Goal: Information Seeking & Learning: Learn about a topic

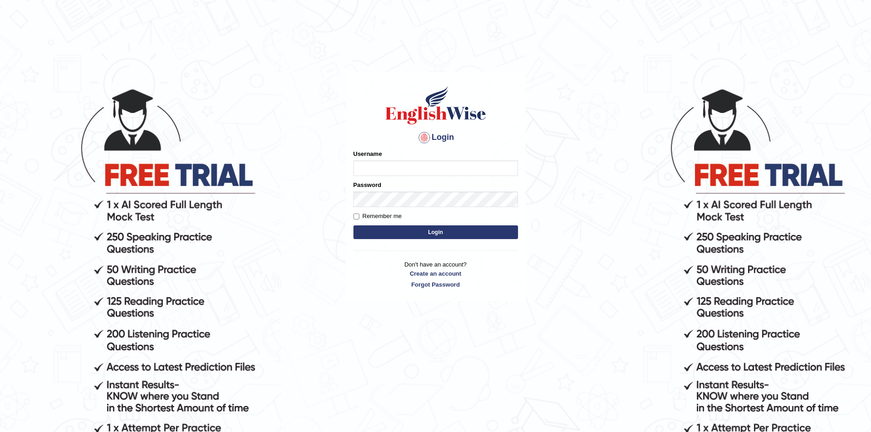
type input "EmilyLorie"
click at [461, 225] on form "Please fix the following errors: Username EmilyLorie Password Remember me Login" at bounding box center [436, 196] width 165 height 92
click at [468, 227] on button "Login" at bounding box center [436, 233] width 165 height 14
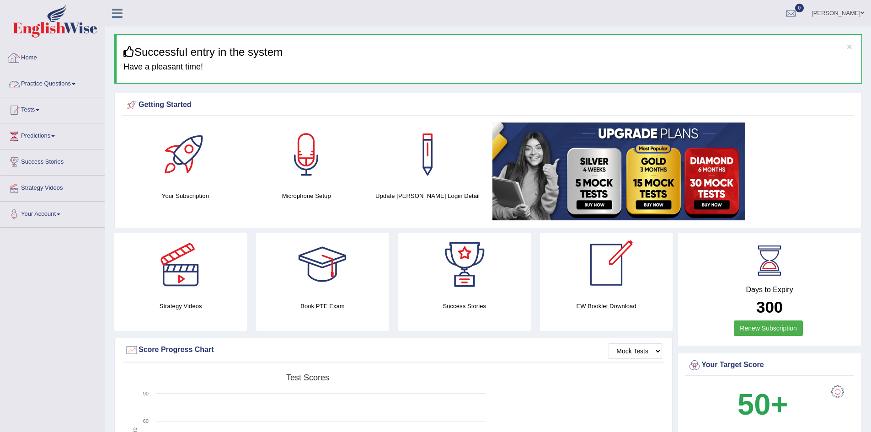
click at [70, 76] on link "Practice Questions" at bounding box center [52, 82] width 104 height 23
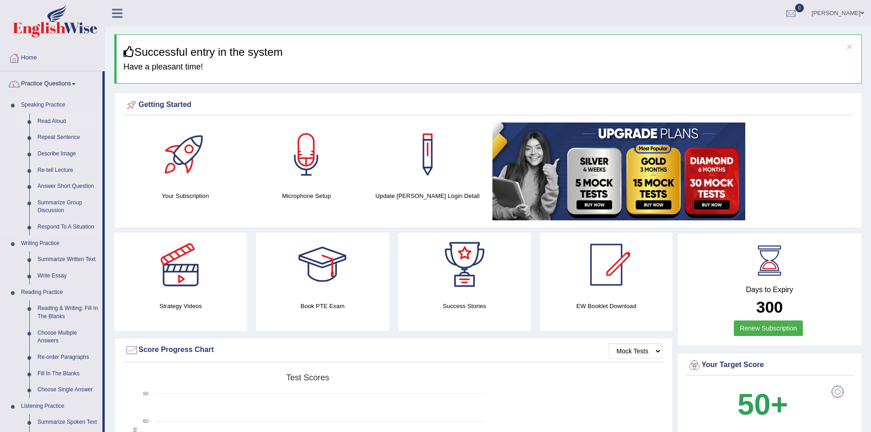
click at [59, 115] on link "Read Aloud" at bounding box center [67, 121] width 69 height 16
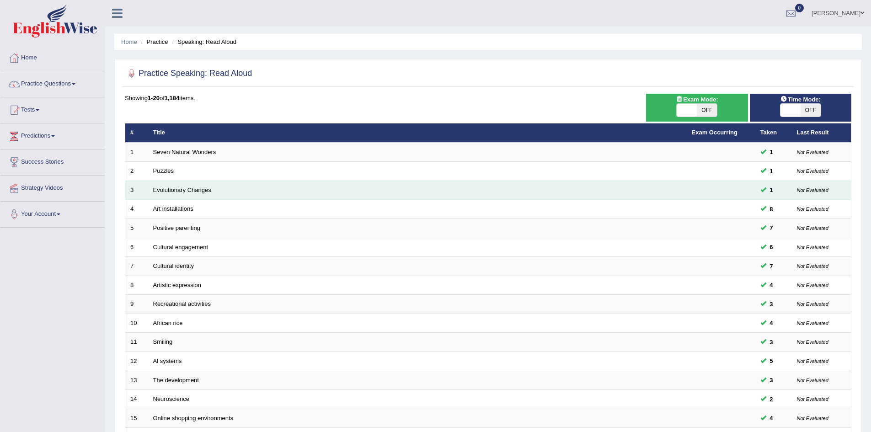
scroll to position [173, 0]
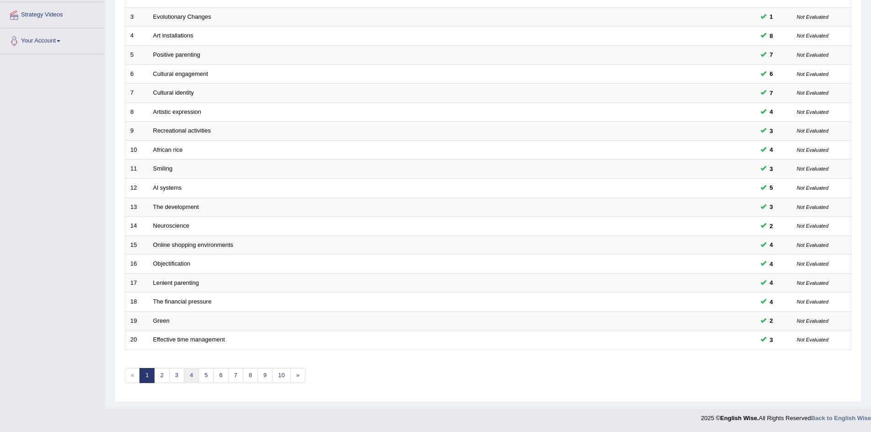
click at [195, 372] on link "4" at bounding box center [191, 375] width 15 height 15
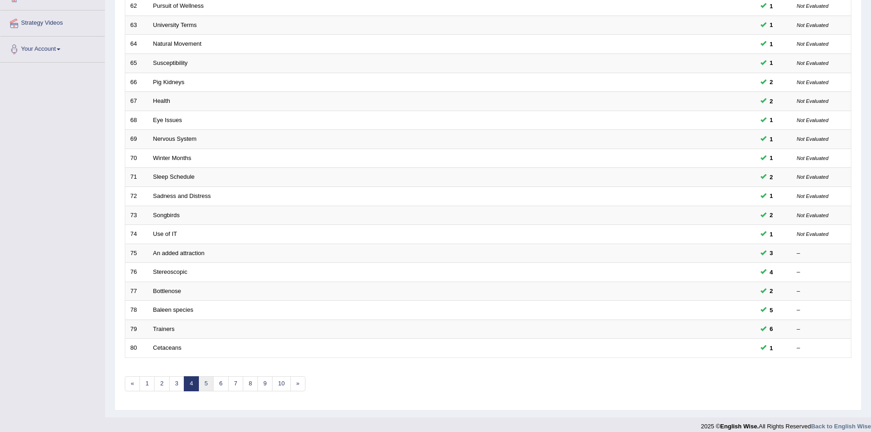
click at [207, 381] on link "5" at bounding box center [206, 383] width 15 height 15
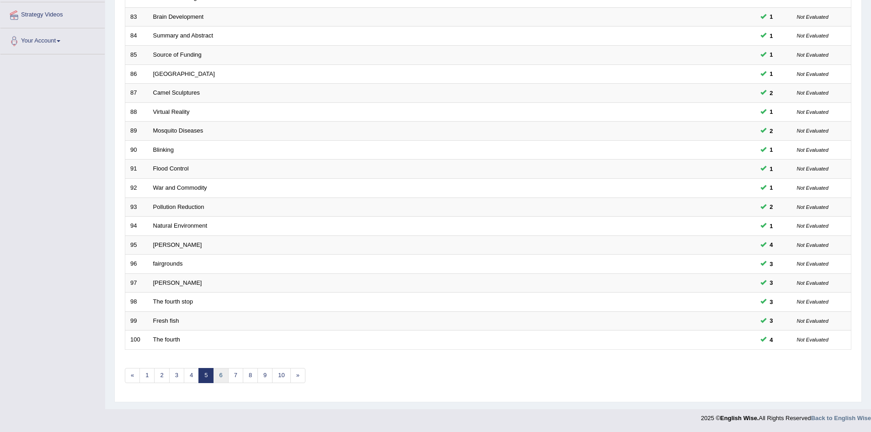
click at [224, 373] on link "6" at bounding box center [220, 375] width 15 height 15
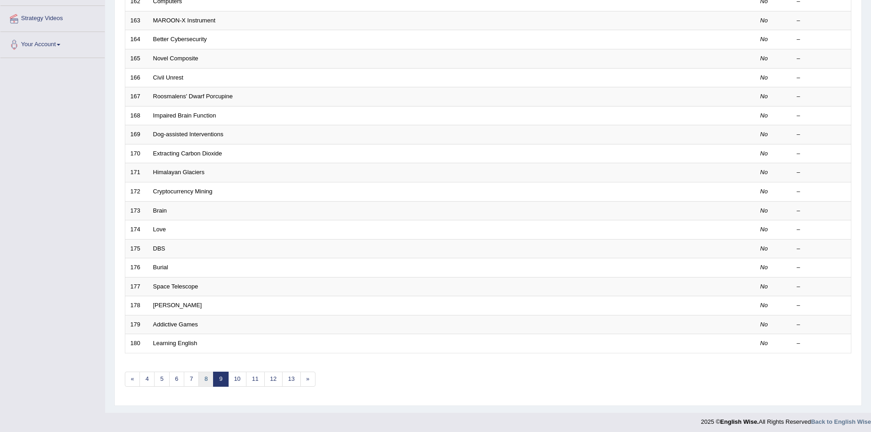
click at [203, 372] on link "8" at bounding box center [206, 379] width 15 height 15
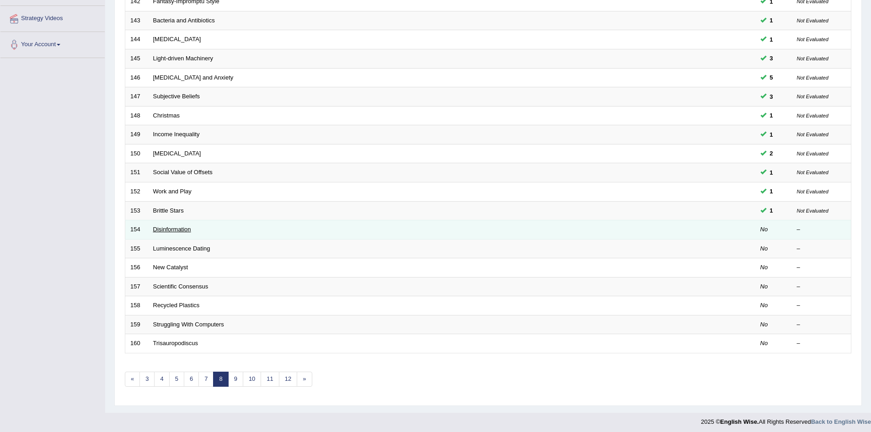
click at [158, 228] on link "Disinformation" at bounding box center [172, 229] width 38 height 7
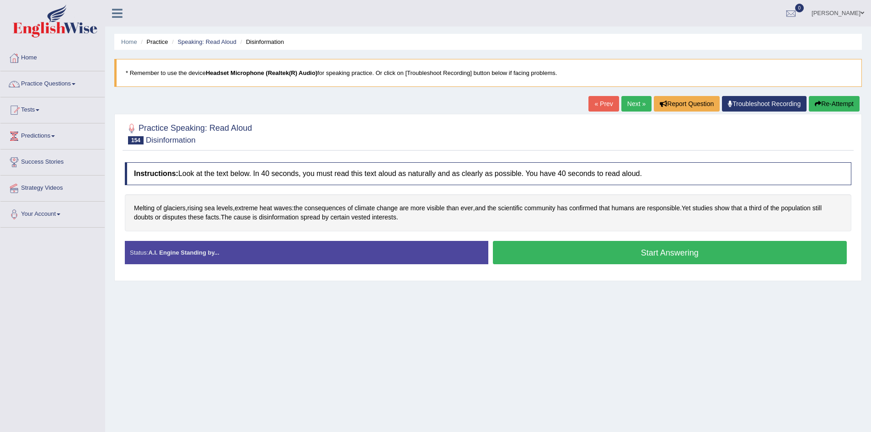
click at [573, 250] on button "Start Answering" at bounding box center [670, 252] width 355 height 23
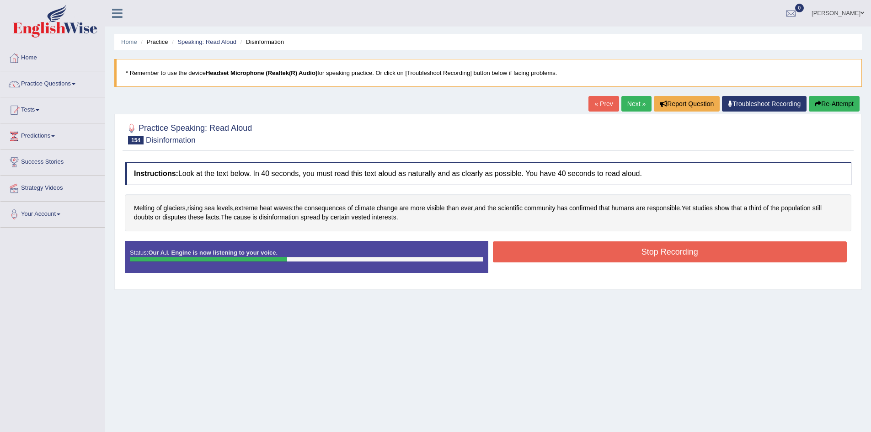
click at [600, 247] on button "Stop Recording" at bounding box center [670, 252] width 355 height 21
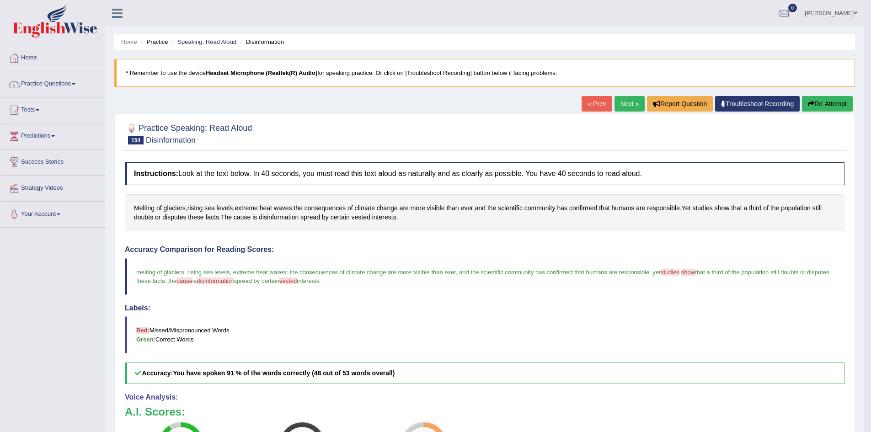
click at [624, 100] on link "Next »" at bounding box center [630, 104] width 30 height 16
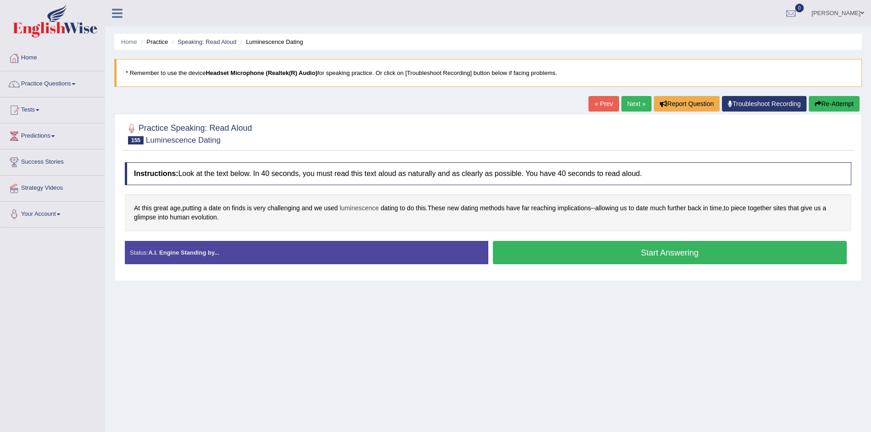
click at [363, 204] on span "luminescence" at bounding box center [359, 209] width 39 height 10
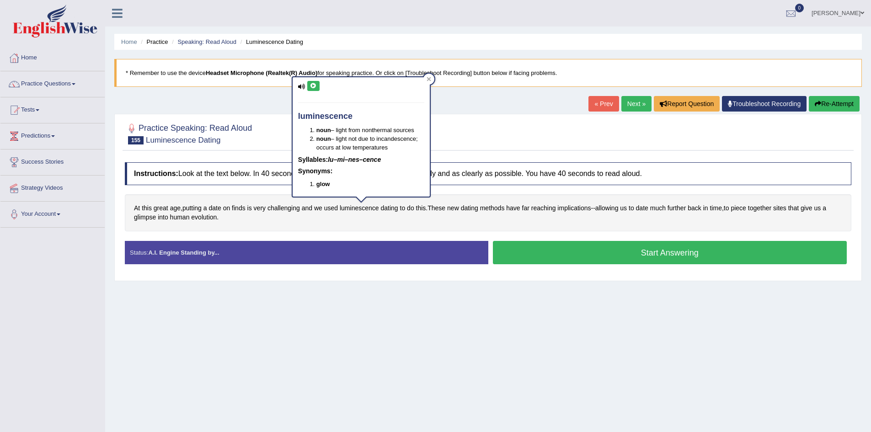
drag, startPoint x: 325, startPoint y: 76, endPoint x: 317, endPoint y: 82, distance: 9.8
click at [320, 81] on div "luminescence noun – light from nonthermal sources noun – light not due to incan…" at bounding box center [361, 136] width 139 height 121
click at [313, 82] on button at bounding box center [313, 86] width 12 height 10
drag, startPoint x: 441, startPoint y: 216, endPoint x: 447, endPoint y: 215, distance: 6.0
click at [441, 217] on div "At this great age , putting a date on finds is very challenging and we used lum…" at bounding box center [488, 212] width 727 height 37
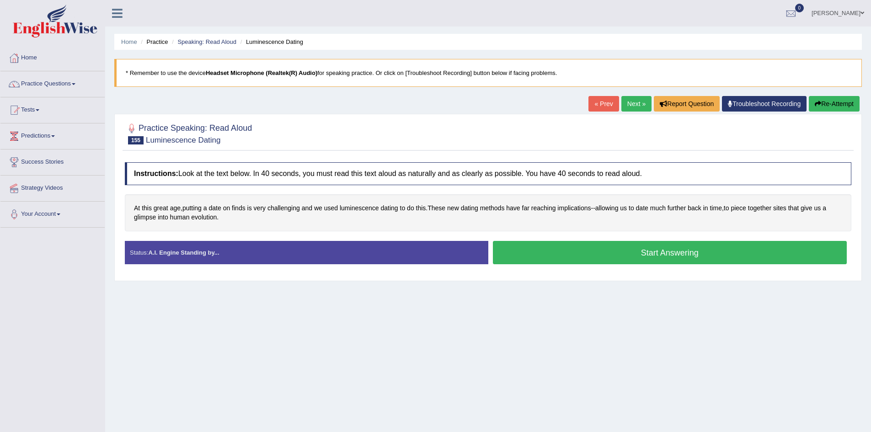
drag, startPoint x: 573, startPoint y: 251, endPoint x: 570, endPoint y: 256, distance: 5.5
click at [572, 251] on button "Start Answering" at bounding box center [670, 252] width 355 height 23
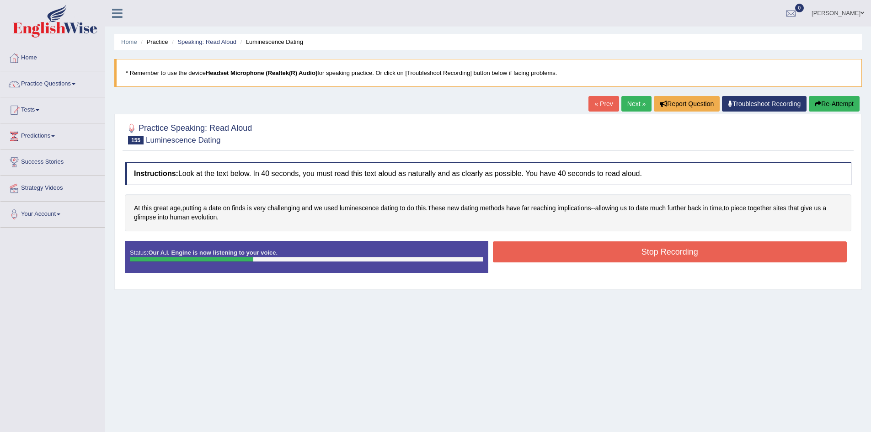
click at [596, 246] on button "Stop Recording" at bounding box center [670, 252] width 355 height 21
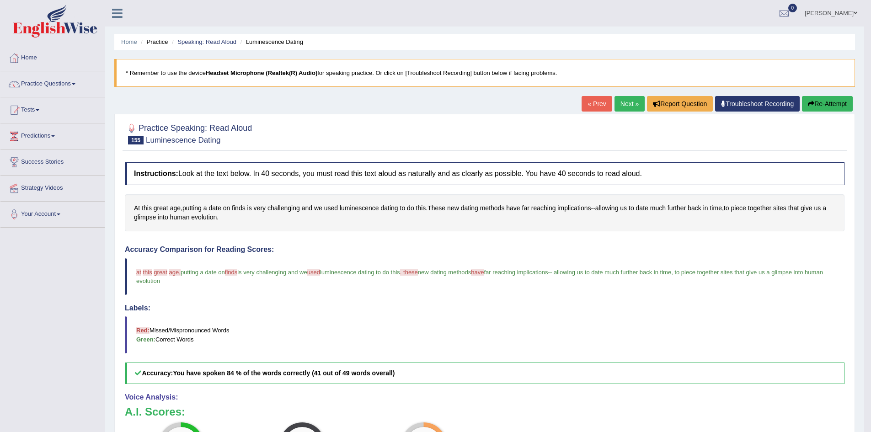
click at [827, 104] on button "Re-Attempt" at bounding box center [827, 104] width 51 height 16
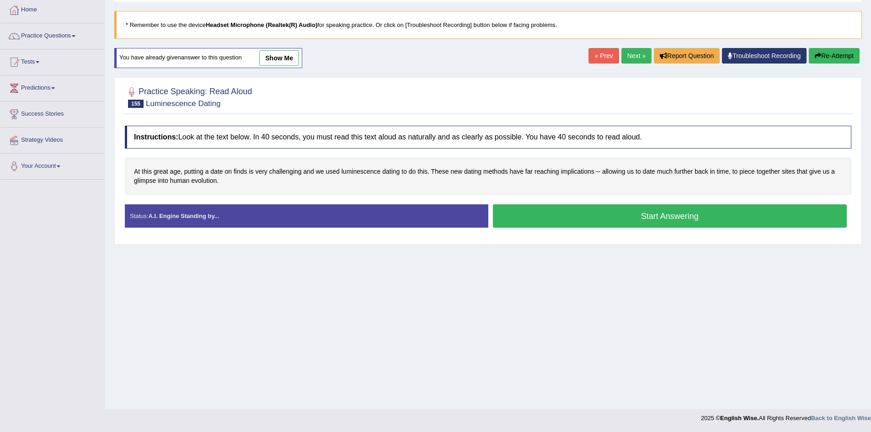
scroll to position [48, 0]
click at [569, 210] on button "Start Answering" at bounding box center [670, 215] width 355 height 23
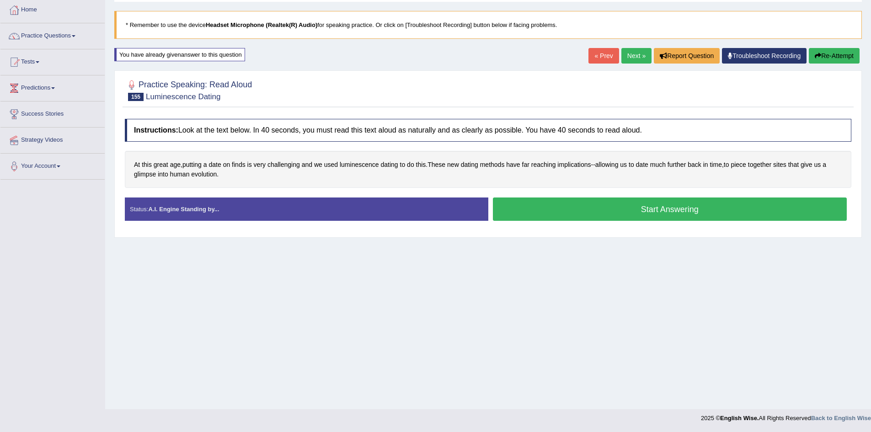
scroll to position [0, 0]
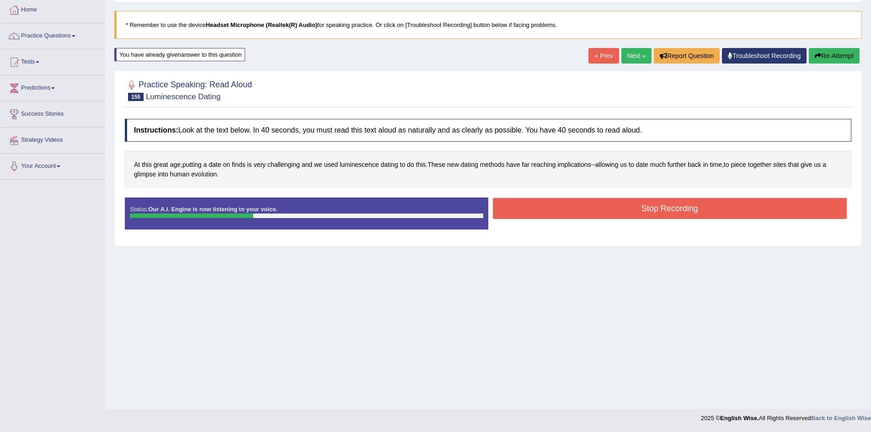
click at [579, 203] on button "Stop Recording" at bounding box center [670, 208] width 355 height 21
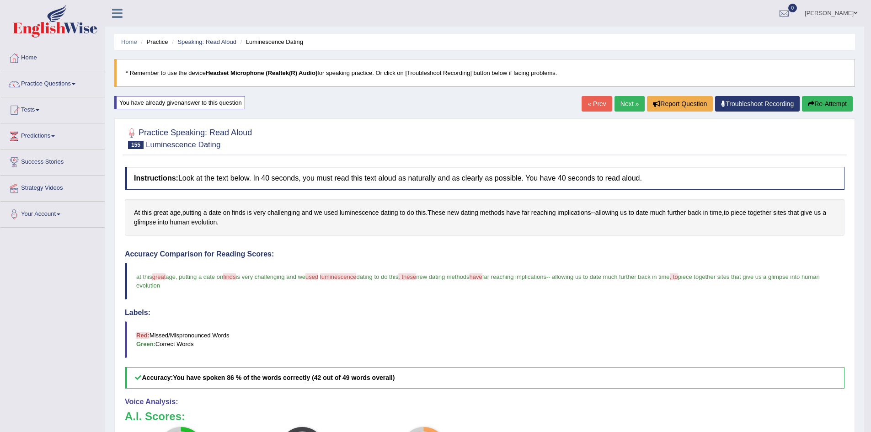
click at [623, 97] on link "Next »" at bounding box center [630, 104] width 30 height 16
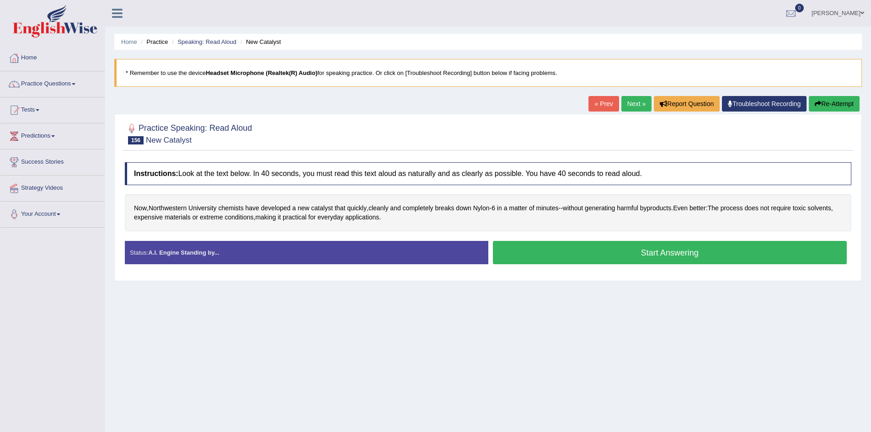
click at [543, 243] on button "Start Answering" at bounding box center [670, 252] width 355 height 23
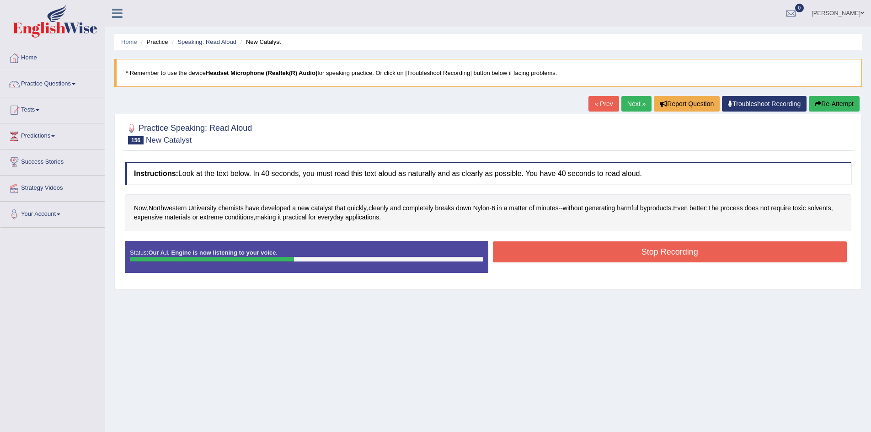
click at [571, 247] on button "Stop Recording" at bounding box center [670, 252] width 355 height 21
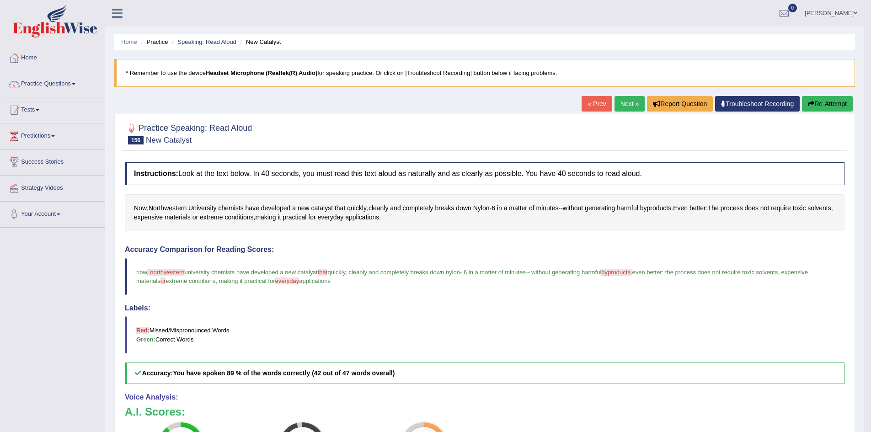
click at [821, 99] on button "Re-Attempt" at bounding box center [827, 104] width 51 height 16
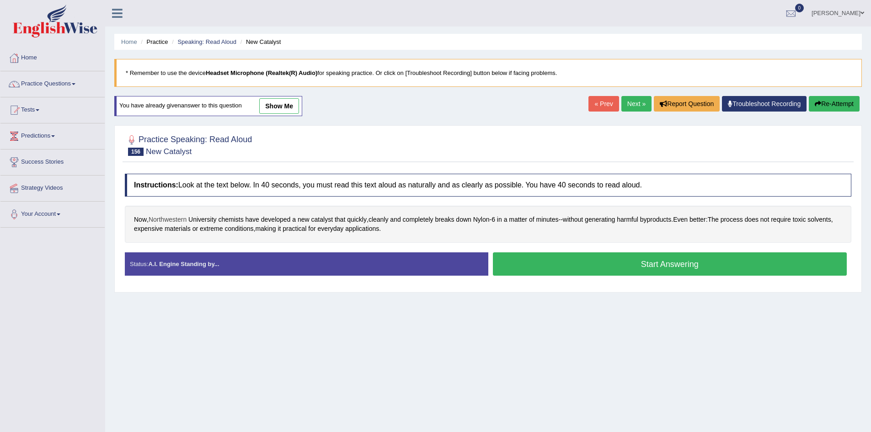
click at [168, 218] on span "Northwestern" at bounding box center [168, 220] width 38 height 10
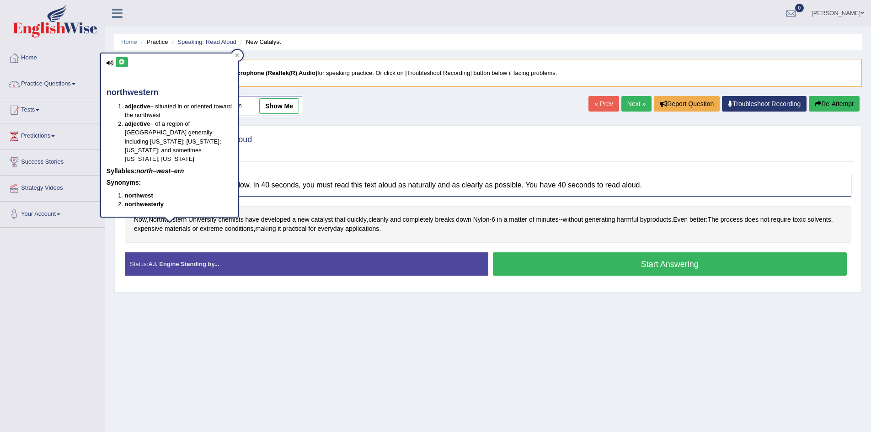
click at [118, 59] on icon at bounding box center [121, 61] width 7 height 5
click at [122, 56] on div "northwestern adjective – situated in or oriented toward the northwest adjective…" at bounding box center [169, 135] width 137 height 163
click at [605, 225] on div "Now , Northwestern University chemists have developed a new catalyst that quick…" at bounding box center [488, 224] width 727 height 37
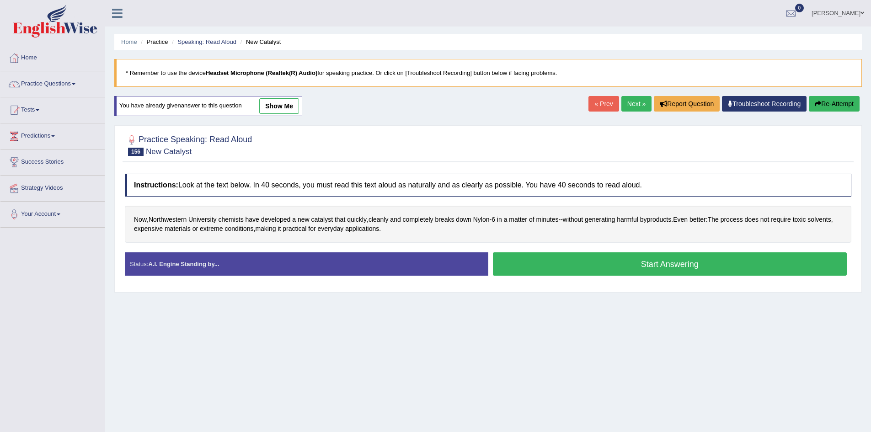
click at [655, 263] on button "Start Answering" at bounding box center [670, 263] width 355 height 23
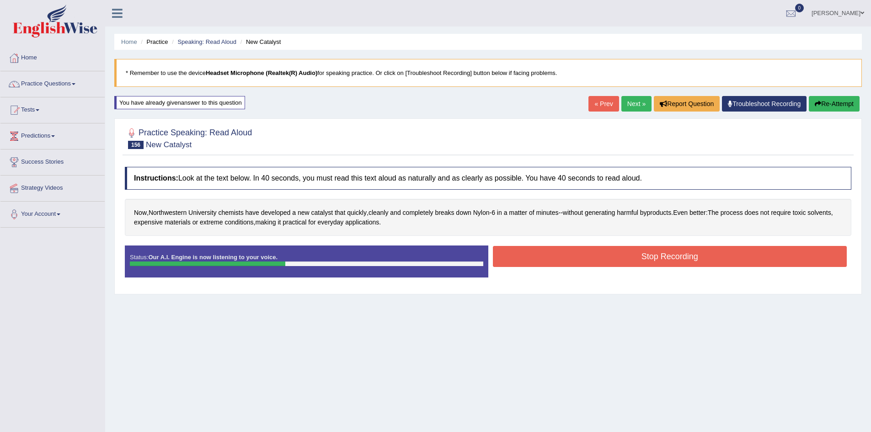
click at [668, 255] on button "Stop Recording" at bounding box center [670, 256] width 355 height 21
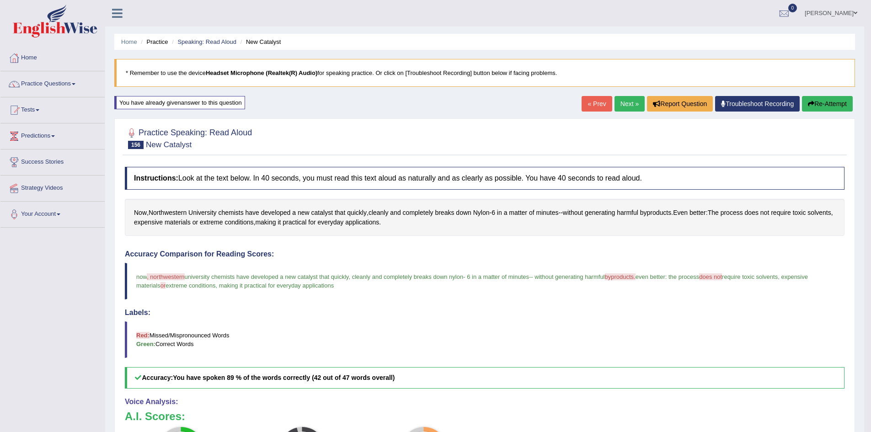
click at [838, 98] on button "Re-Attempt" at bounding box center [827, 104] width 51 height 16
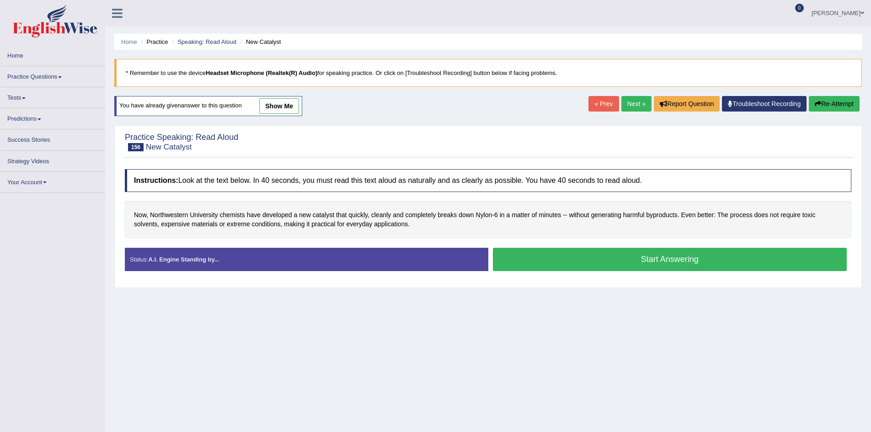
click at [631, 99] on link "Next »" at bounding box center [637, 104] width 30 height 16
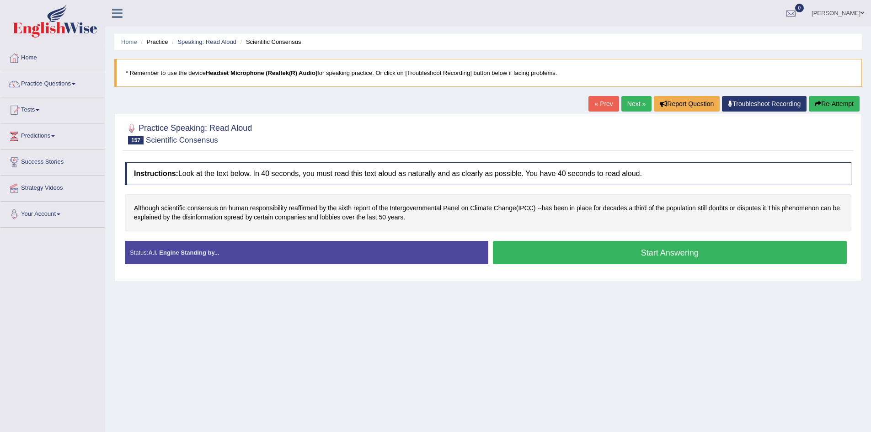
click at [636, 252] on button "Start Answering" at bounding box center [670, 252] width 355 height 23
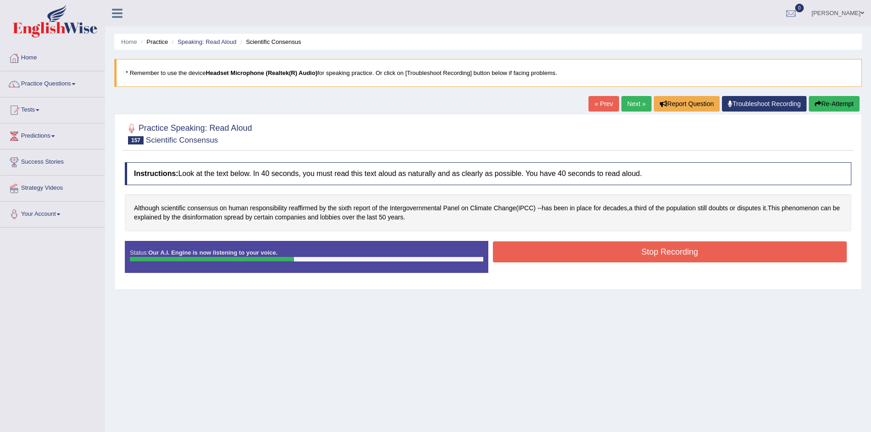
click at [605, 247] on button "Stop Recording" at bounding box center [670, 252] width 355 height 21
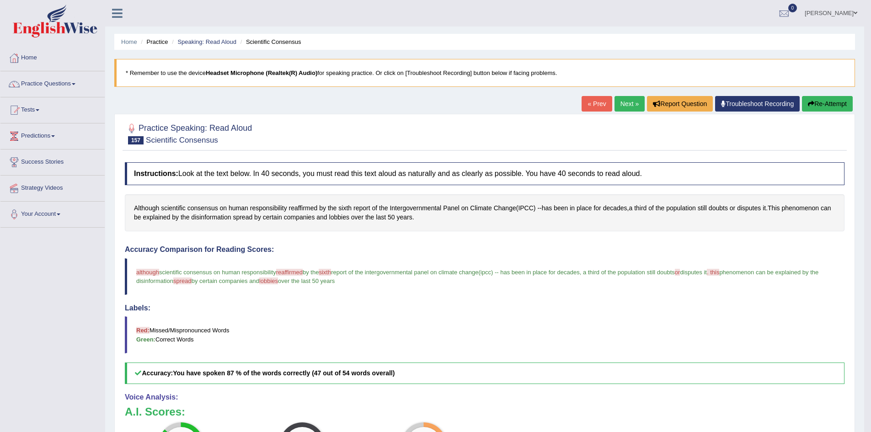
click at [630, 104] on link "Next »" at bounding box center [630, 104] width 30 height 16
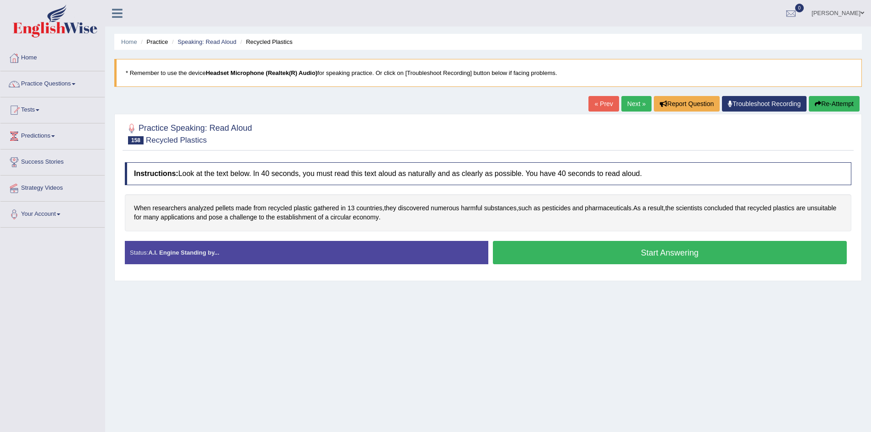
click at [602, 101] on link "« Prev" at bounding box center [604, 104] width 30 height 16
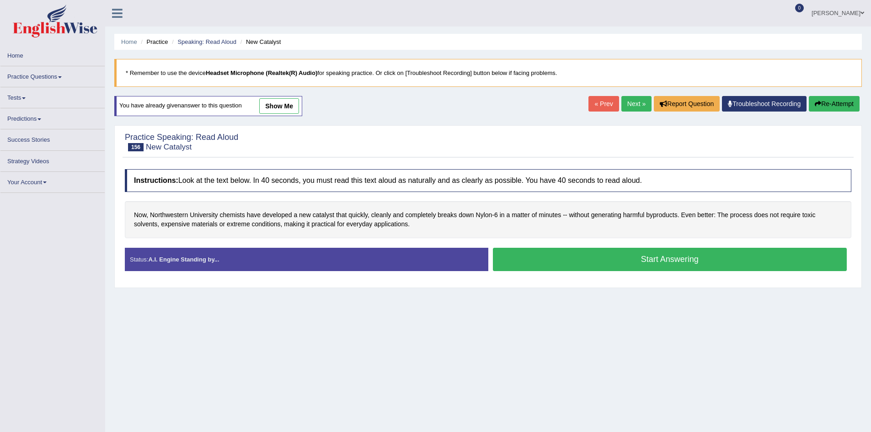
click at [274, 98] on link "show me" at bounding box center [279, 106] width 40 height 16
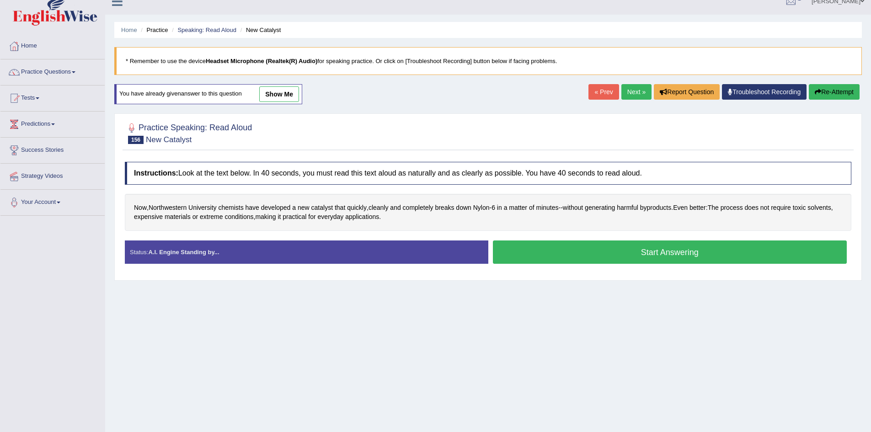
scroll to position [48, 0]
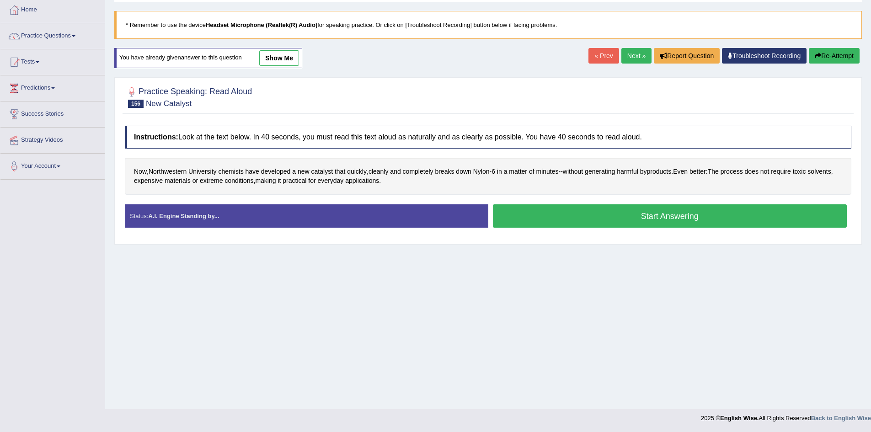
click at [291, 59] on link "show me" at bounding box center [279, 58] width 40 height 16
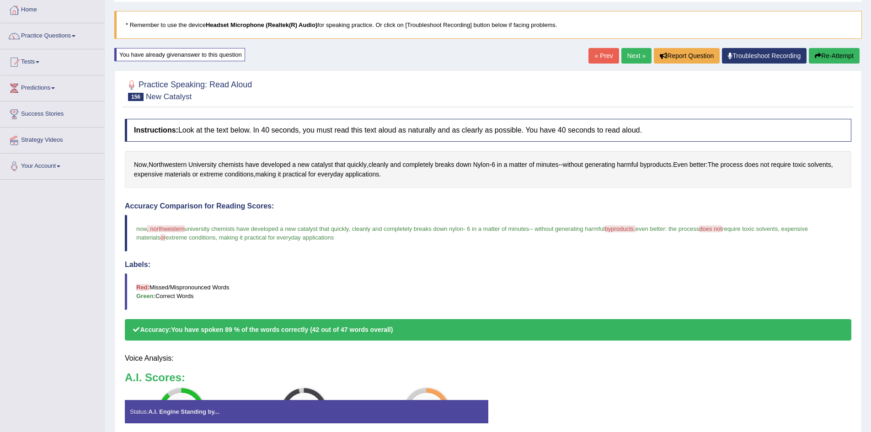
click at [284, 48] on div "Home Practice Speaking: Read Aloud New Catalyst * Remember to use the device He…" at bounding box center [488, 199] width 766 height 495
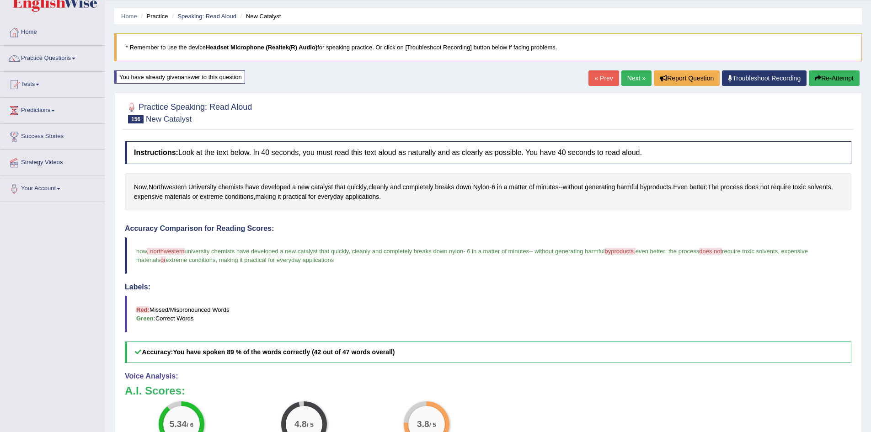
scroll to position [0, 0]
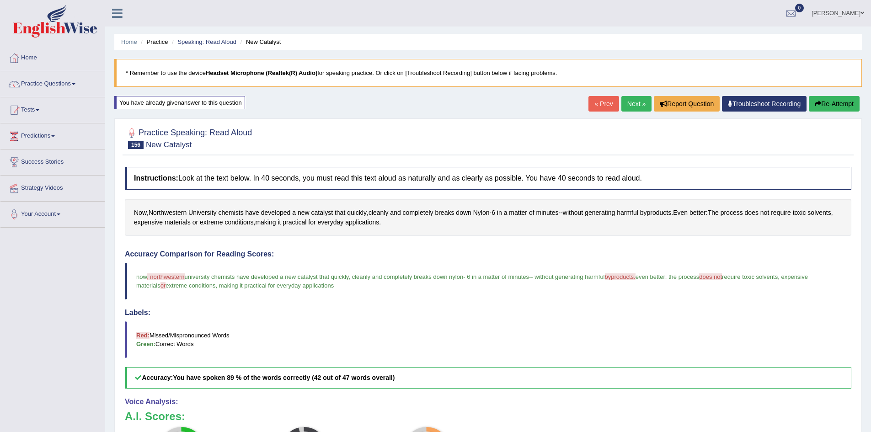
click at [831, 97] on button "Re-Attempt" at bounding box center [834, 104] width 51 height 16
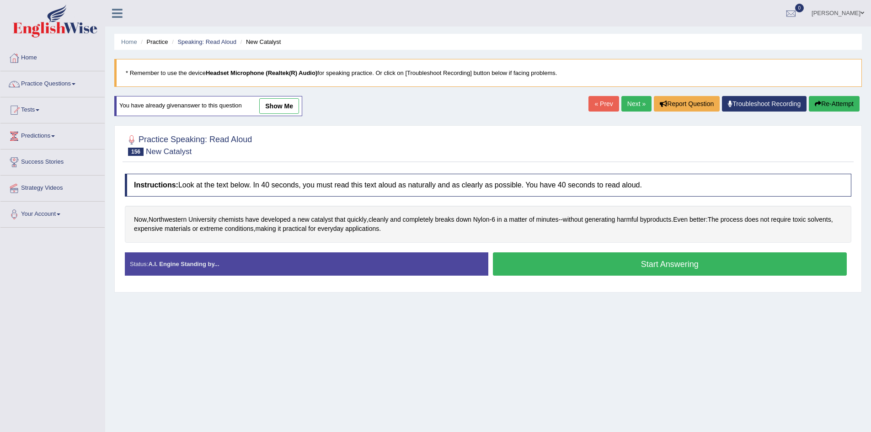
click at [591, 261] on button "Start Answering" at bounding box center [670, 263] width 355 height 23
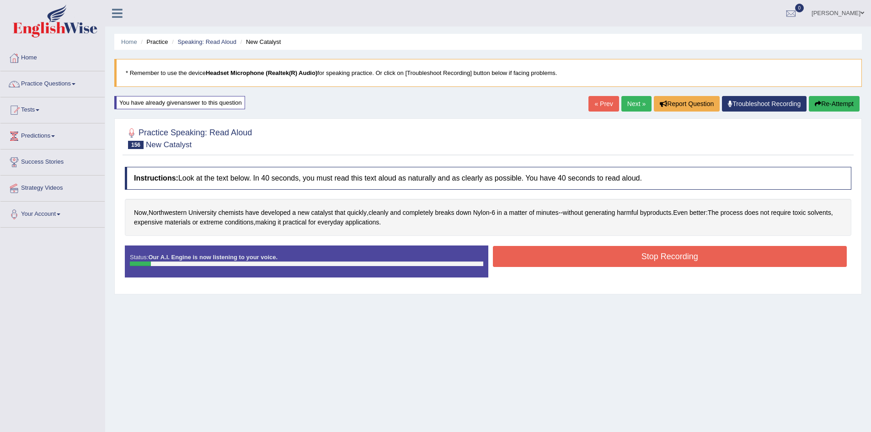
click at [825, 99] on button "Re-Attempt" at bounding box center [834, 104] width 51 height 16
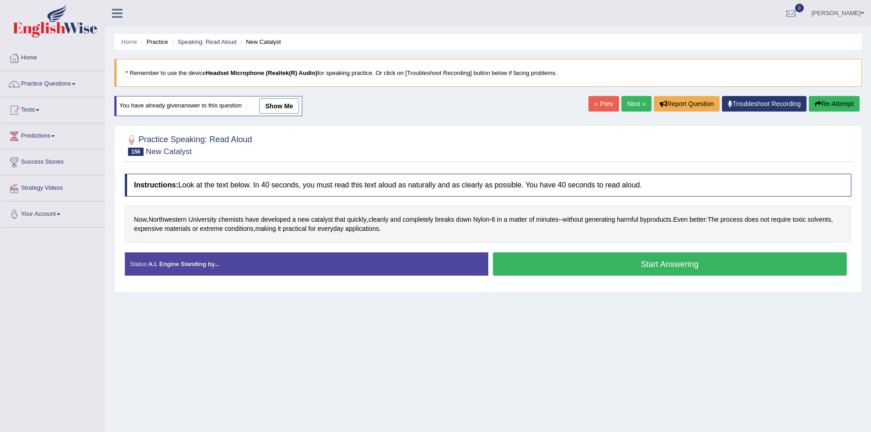
click at [638, 256] on button "Start Answering" at bounding box center [670, 263] width 355 height 23
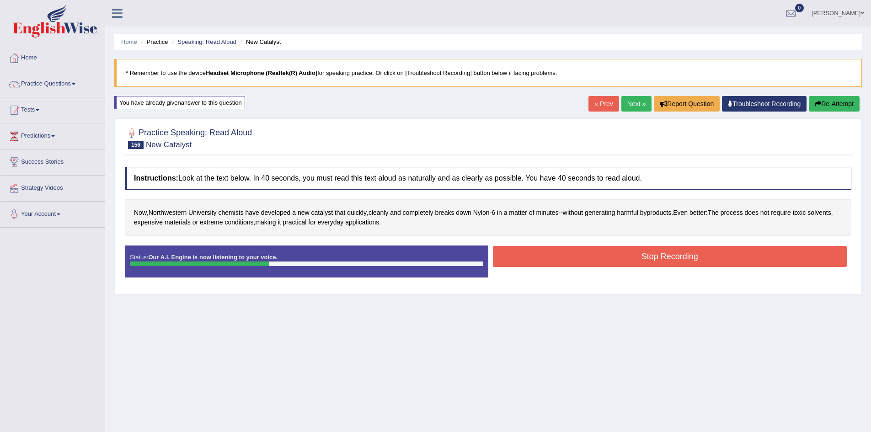
click at [608, 254] on button "Stop Recording" at bounding box center [670, 256] width 355 height 21
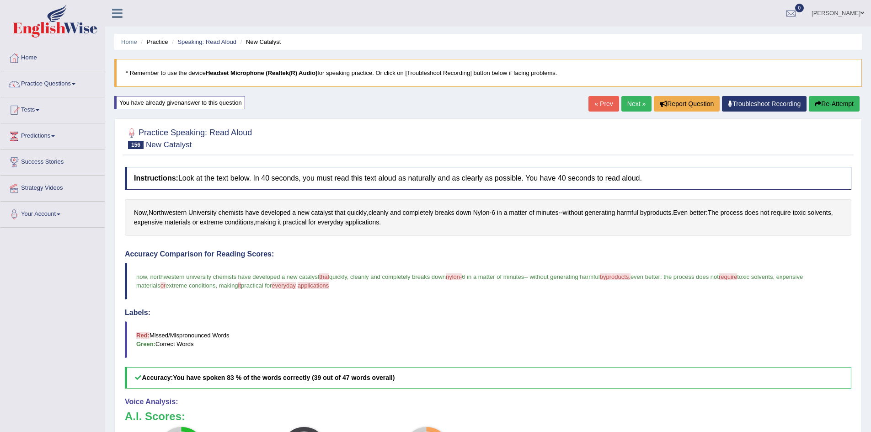
scroll to position [171, 0]
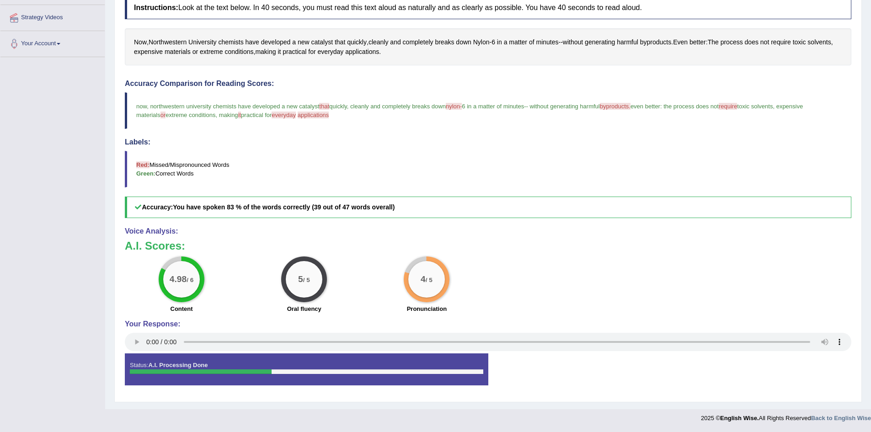
click at [712, 130] on div "Accuracy Comparison for Reading Scores: now , northwestern university chemists …" at bounding box center [488, 149] width 727 height 139
click at [749, 193] on div "Accuracy Comparison for Reading Scores: now , northwestern university chemists …" at bounding box center [488, 149] width 727 height 139
click at [713, 269] on div "4.98 / 6 Content 5 / 5 Oral fluency 4 / 5 Pronunciation" at bounding box center [488, 286] width 736 height 59
click at [653, 179] on blockquote "Red: Missed/Mispronounced Words Green: Correct Words" at bounding box center [488, 169] width 727 height 37
click at [687, 161] on blockquote "Red: Missed/Mispronounced Words Green: Correct Words" at bounding box center [488, 169] width 727 height 37
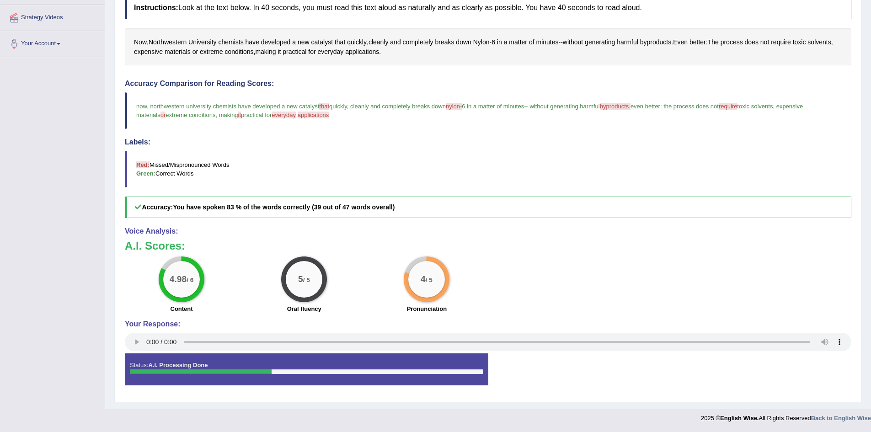
drag, startPoint x: 632, startPoint y: 454, endPoint x: 654, endPoint y: 454, distance: 22.4
